Goal: Understand process/instructions

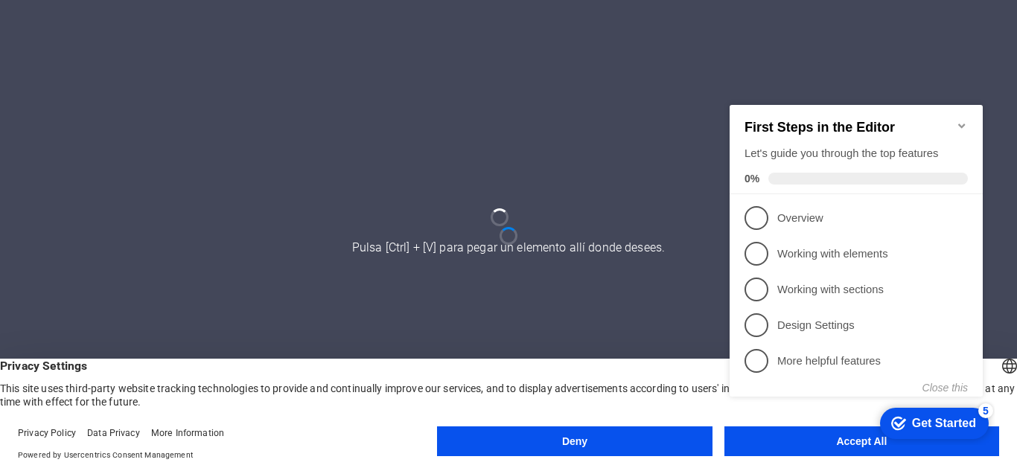
click at [770, 430] on div "checkmark Get Started 5 First Steps in the Editor Let's guide you through the t…" at bounding box center [858, 265] width 271 height 359
click at [771, 443] on div "checkmark Get Started 5 First Steps in the Editor Let's guide you through the t…" at bounding box center [858, 265] width 271 height 359
click at [850, 436] on div "checkmark Get Started 5 First Steps in the Editor Let's guide you through the t…" at bounding box center [858, 265] width 271 height 359
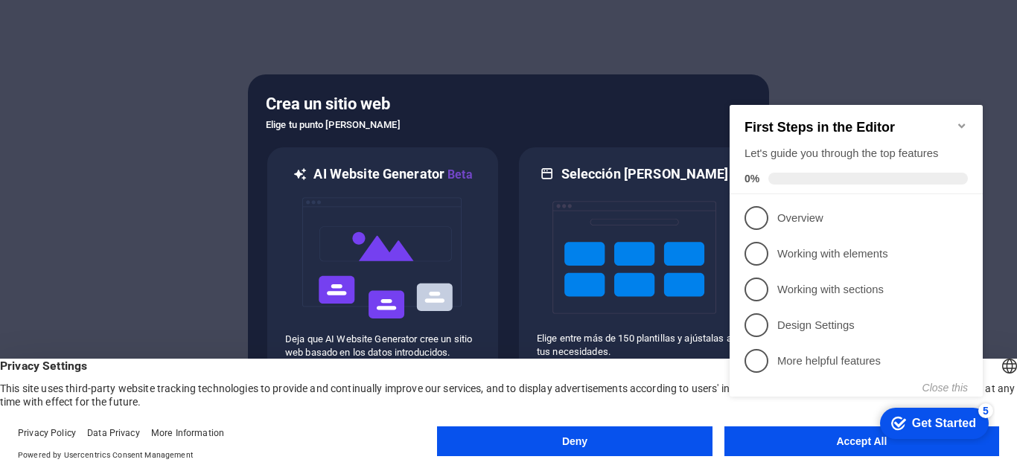
click at [962, 124] on icon "Minimize checklist" at bounding box center [961, 126] width 7 height 4
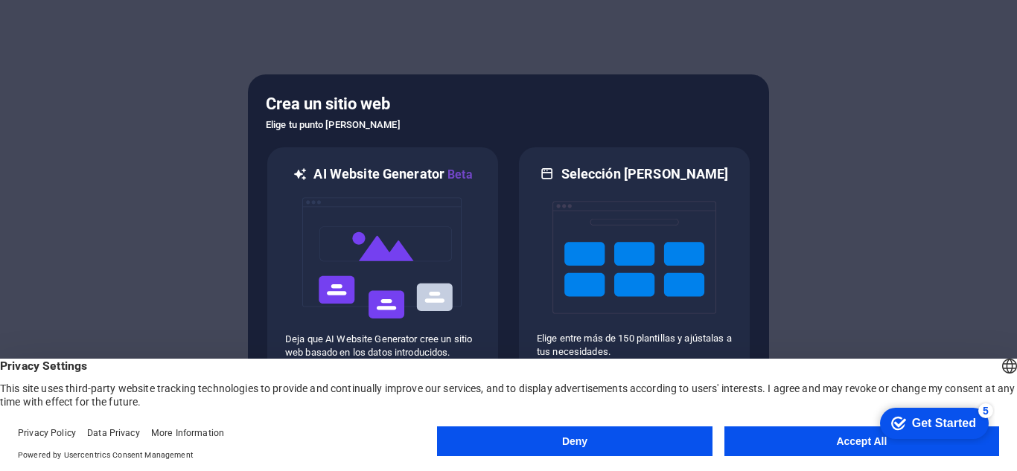
click at [857, 438] on button "Accept All" at bounding box center [861, 441] width 275 height 30
